Goal: Information Seeking & Learning: Check status

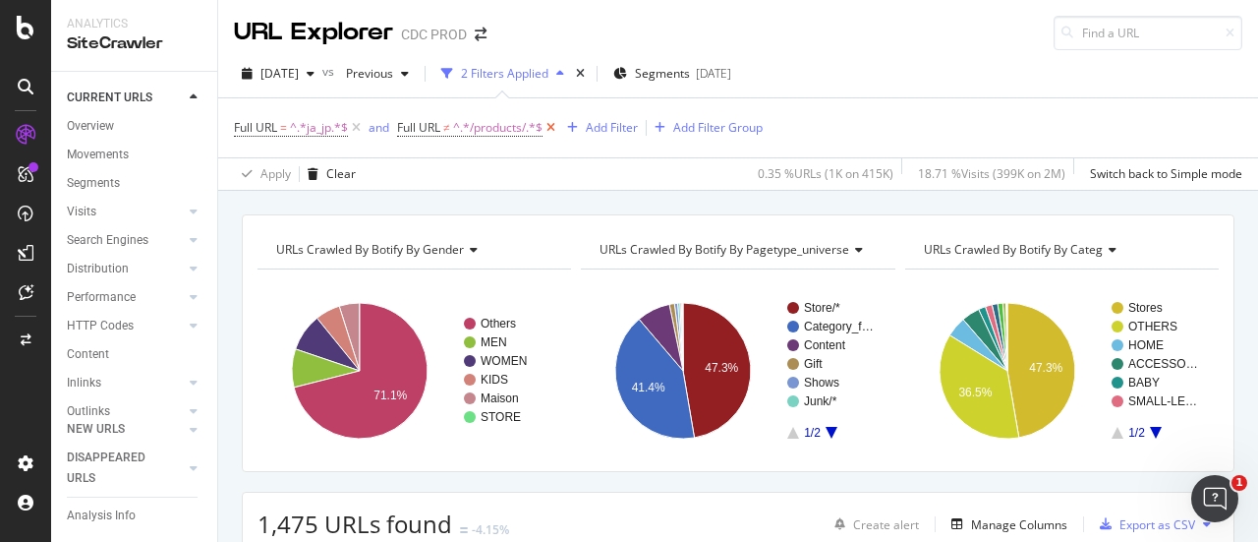
click at [558, 123] on icon at bounding box center [551, 128] width 17 height 20
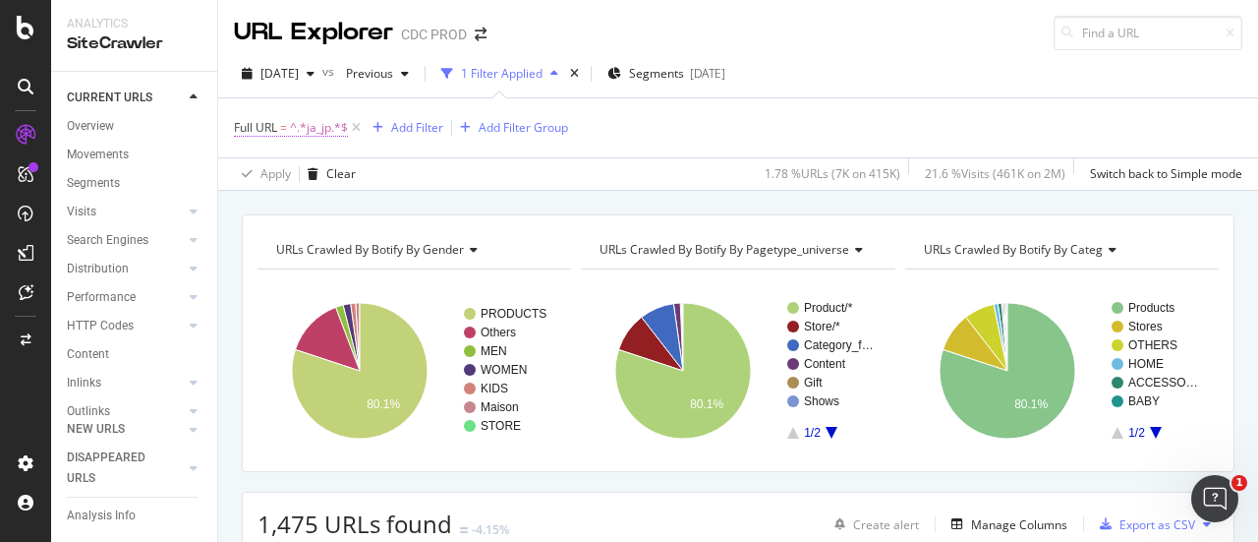
click at [320, 129] on span "^.*ja_jp.*$" at bounding box center [319, 128] width 58 height 28
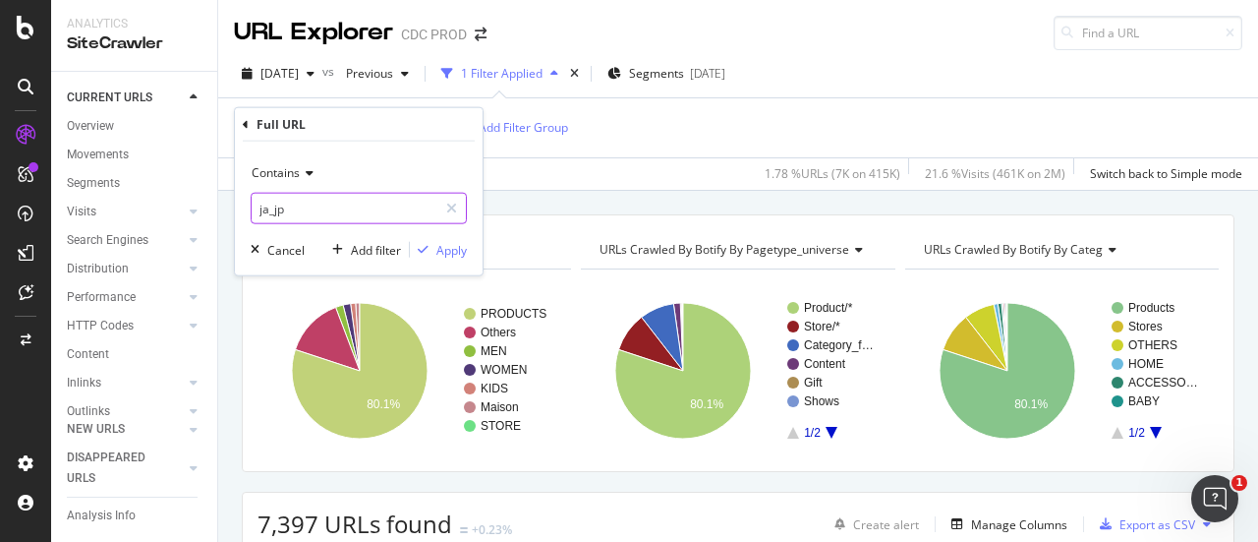
click at [375, 203] on input "ja_jp" at bounding box center [345, 208] width 186 height 31
type input "little"
click at [452, 249] on div "Apply" at bounding box center [451, 249] width 30 height 17
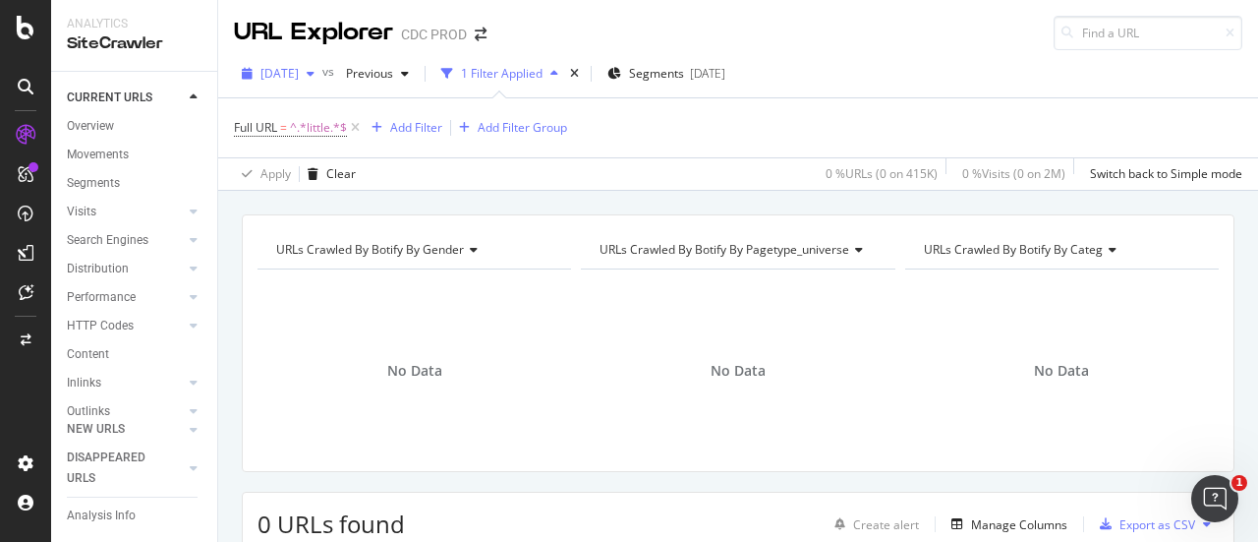
click at [299, 80] on span "2025 Sep. 26th" at bounding box center [279, 73] width 38 height 17
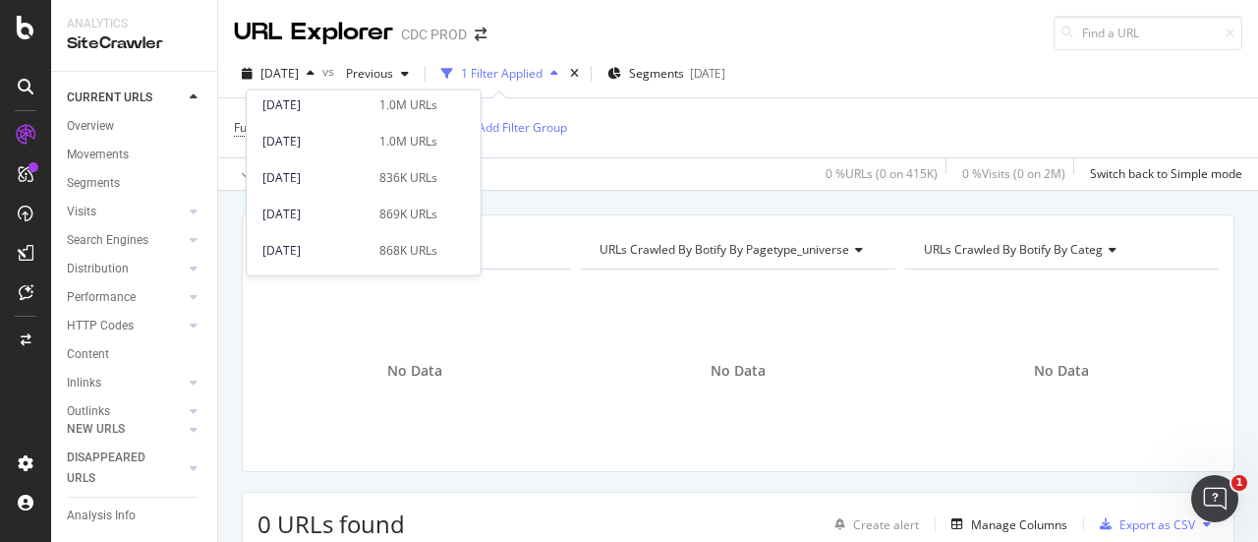
scroll to position [1303, 0]
click at [322, 186] on div "2023 Dec. 14th" at bounding box center [314, 181] width 105 height 18
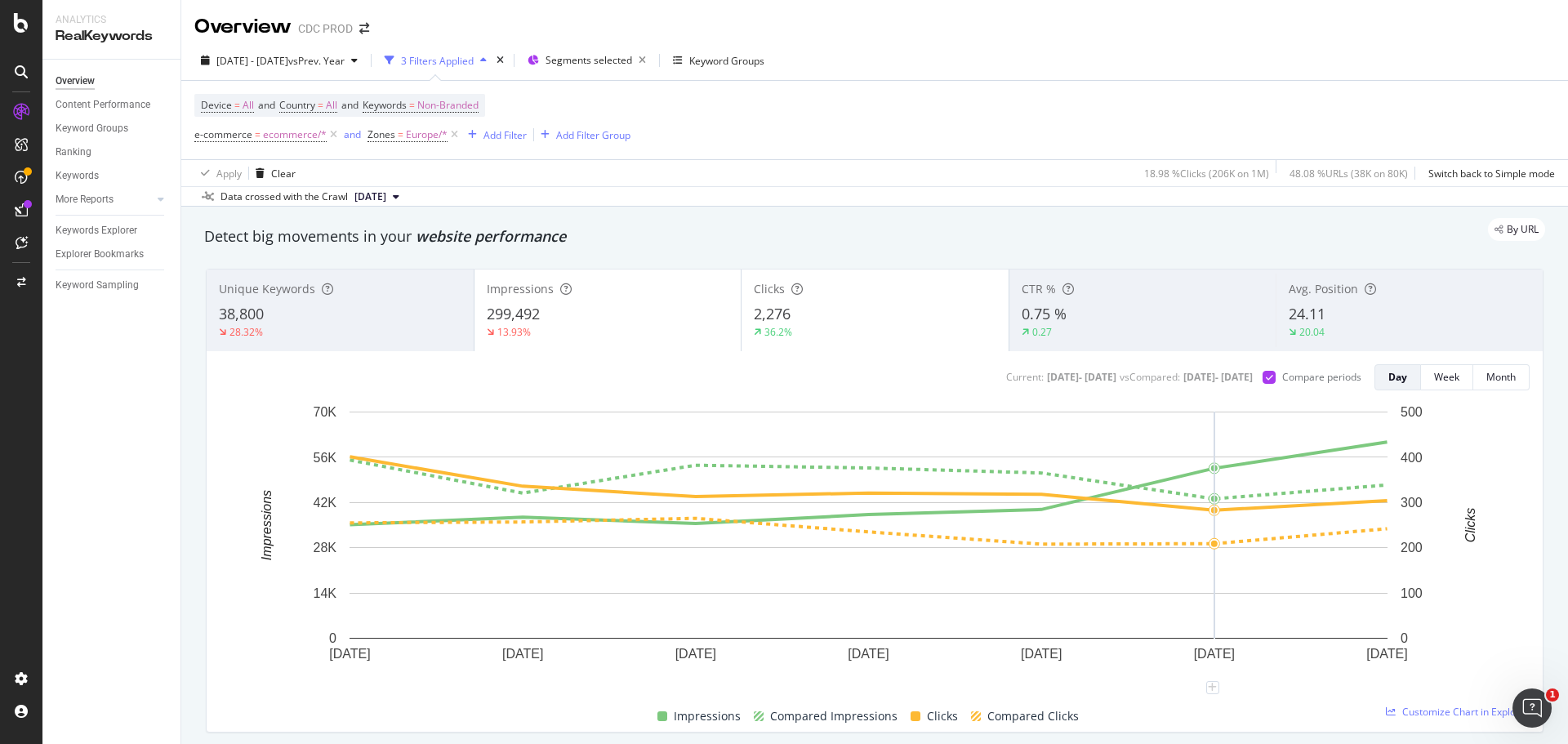
scroll to position [35, 0]
